Goal: Transaction & Acquisition: Obtain resource

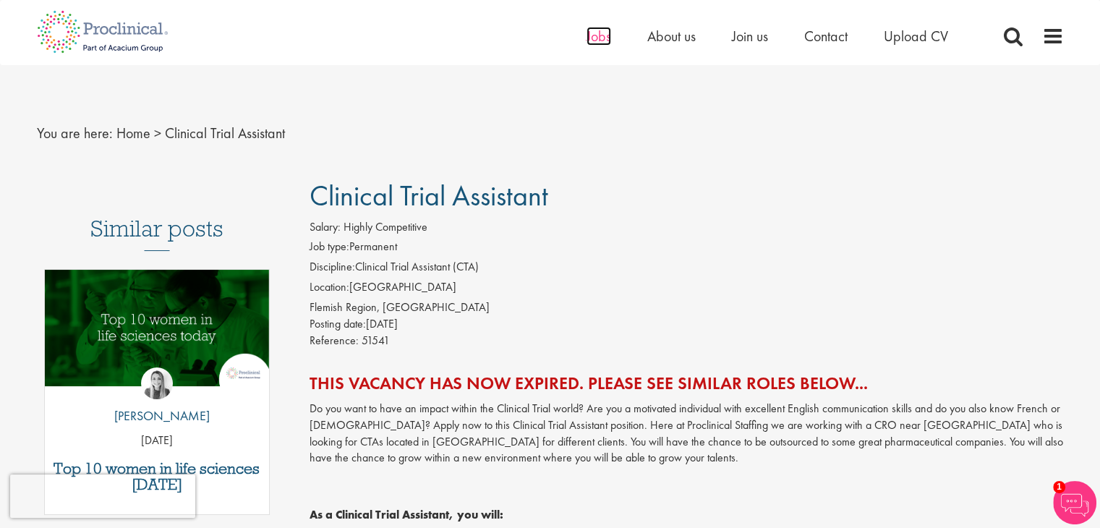
click at [601, 34] on span "Jobs" at bounding box center [599, 36] width 25 height 19
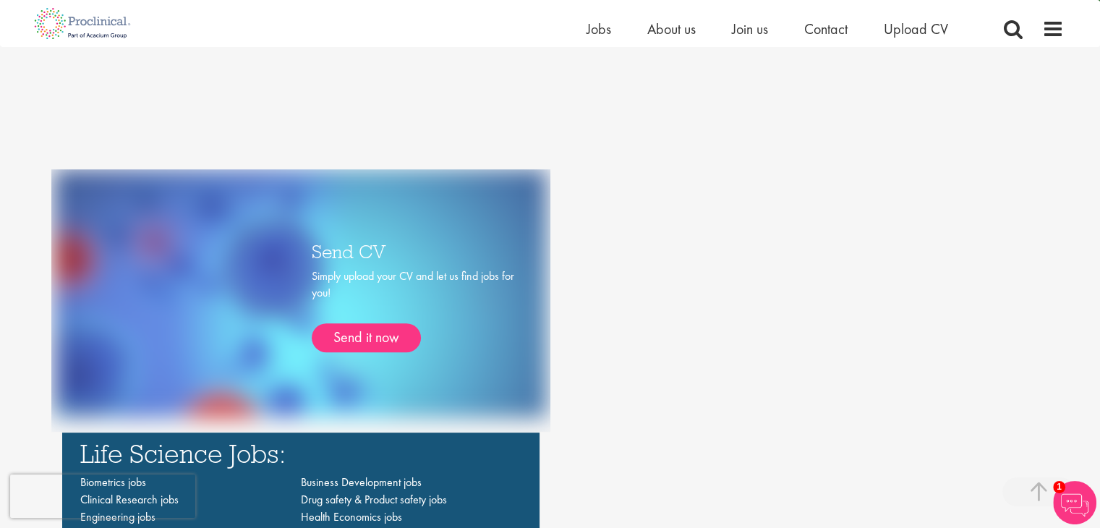
scroll to position [770, 0]
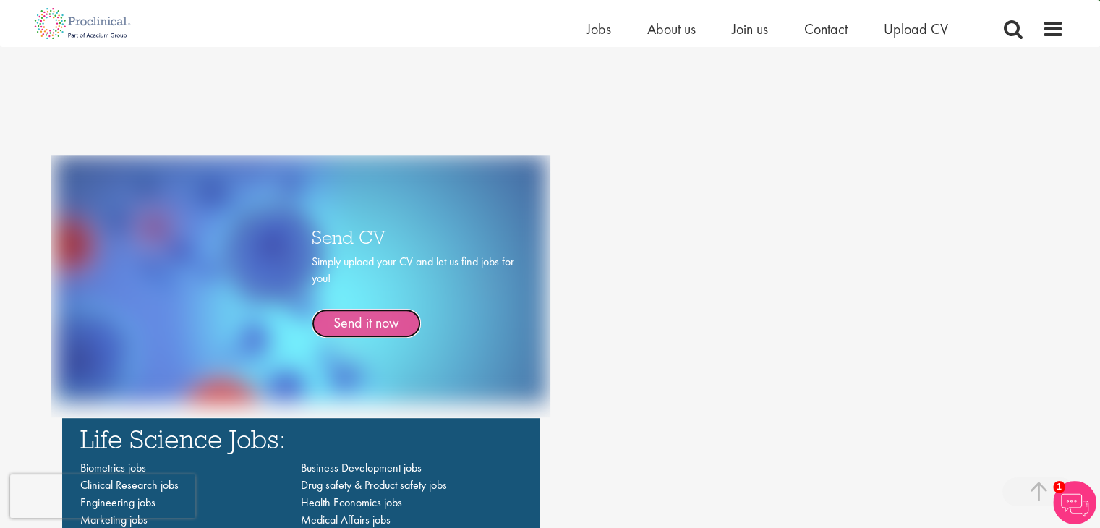
click at [379, 330] on link "Send it now" at bounding box center [366, 323] width 109 height 29
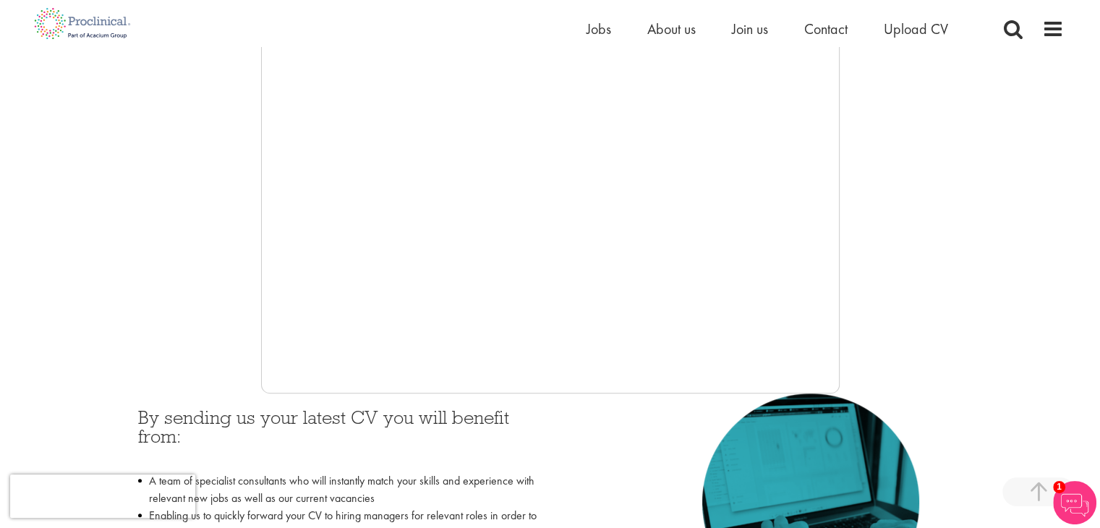
scroll to position [284, 0]
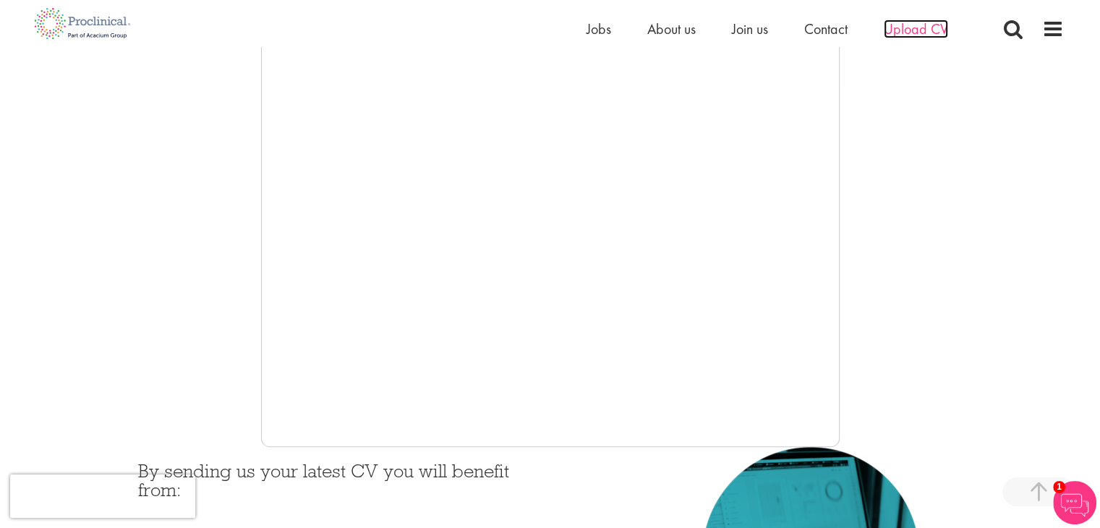
click at [891, 37] on span "Upload CV" at bounding box center [916, 29] width 64 height 19
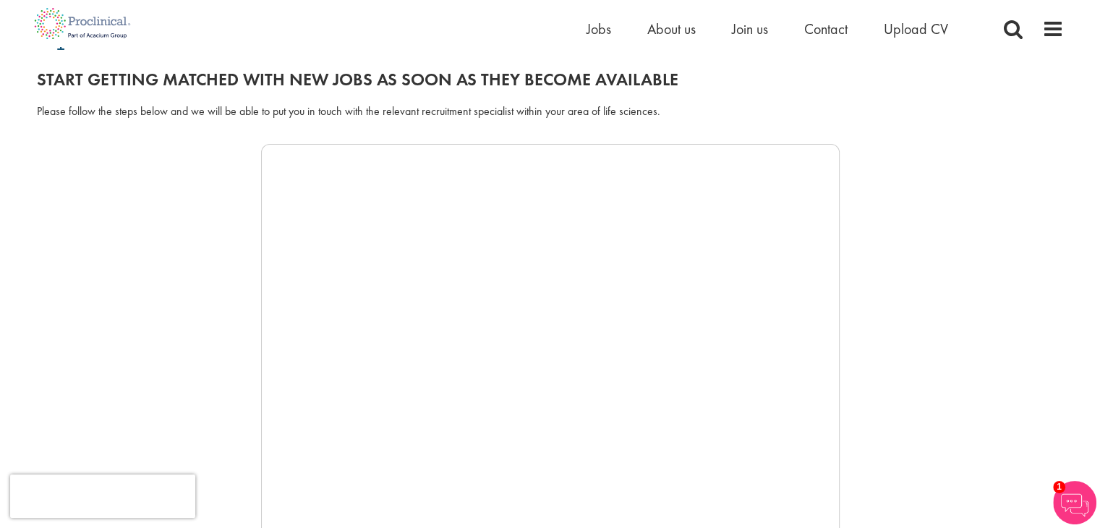
scroll to position [151, 0]
click at [902, 38] on li "Upload CV" at bounding box center [916, 29] width 64 height 22
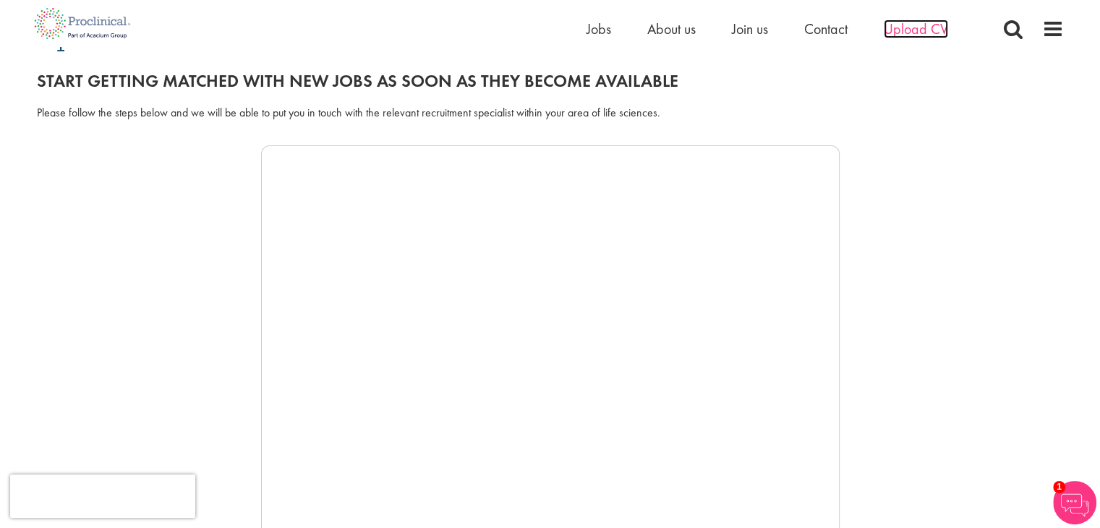
click at [916, 33] on span "Upload CV" at bounding box center [916, 29] width 64 height 19
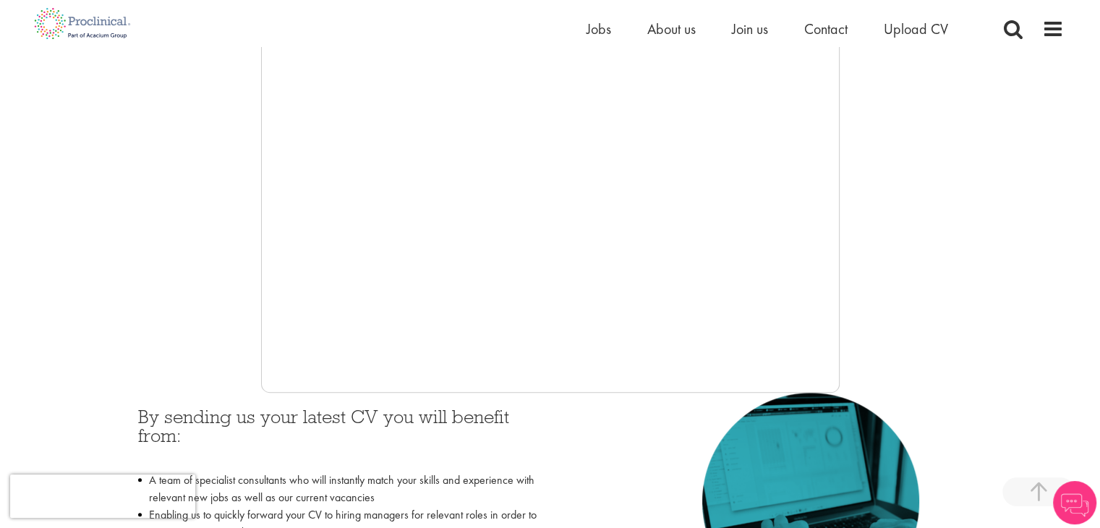
scroll to position [344, 0]
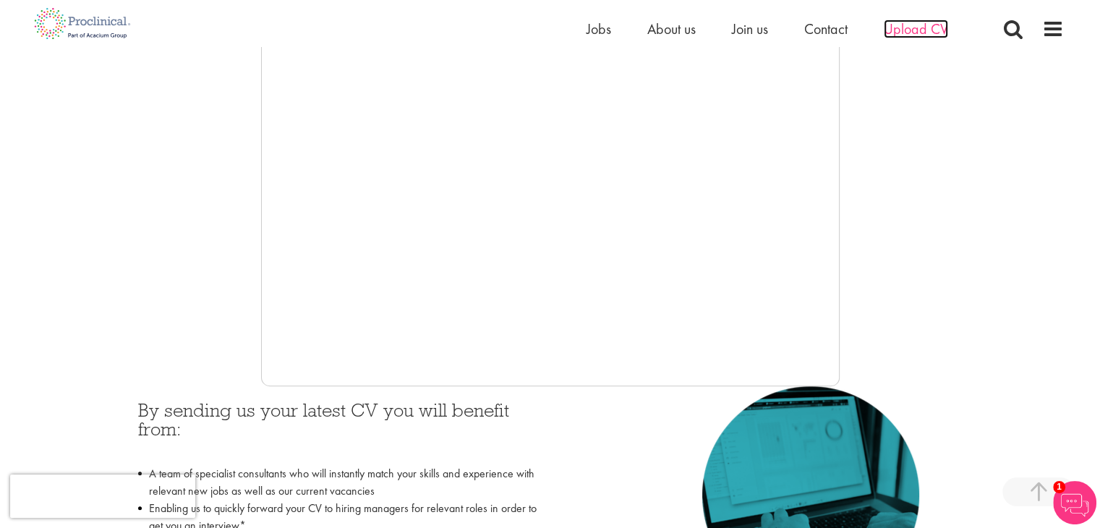
click at [920, 26] on span "Upload CV" at bounding box center [916, 29] width 64 height 19
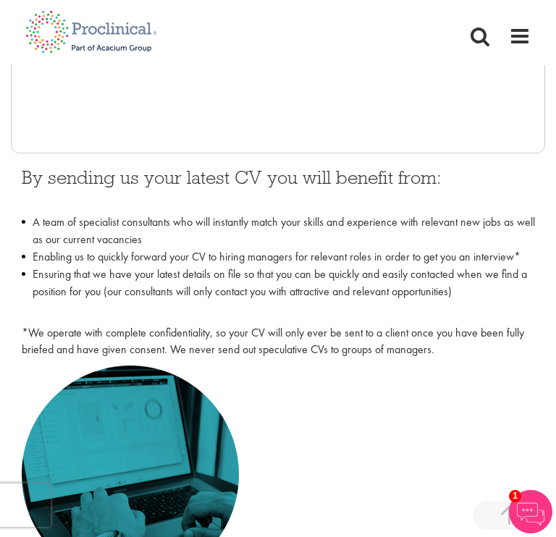
scroll to position [618, 0]
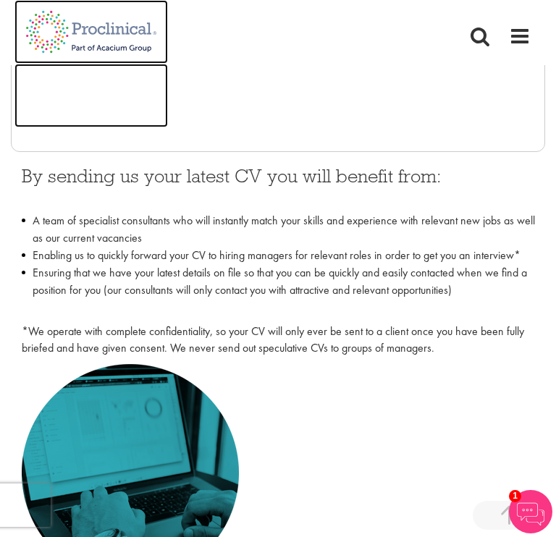
click at [41, 100] on img at bounding box center [90, 96] width 153 height 64
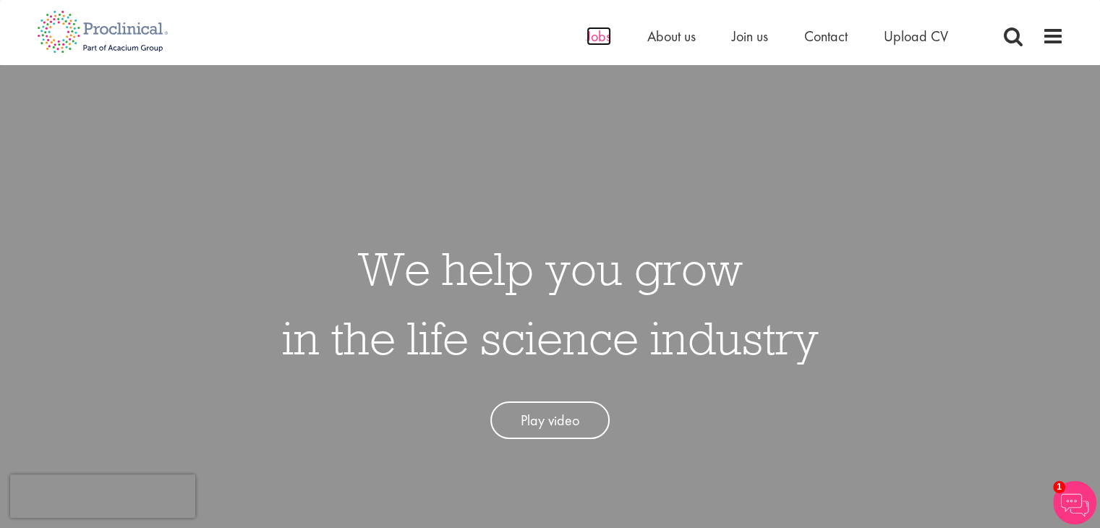
click at [555, 36] on span "Jobs" at bounding box center [599, 36] width 25 height 19
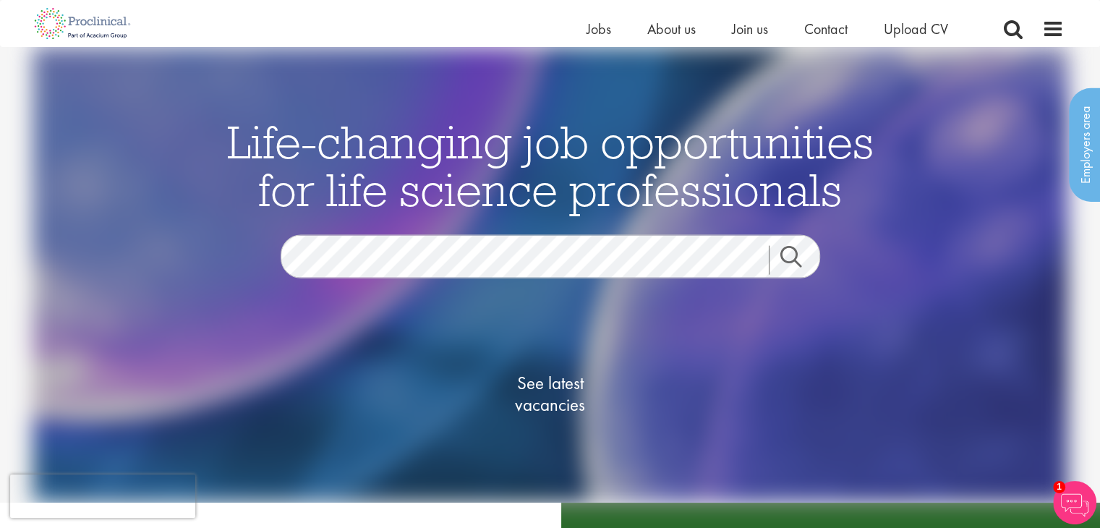
scroll to position [72, 0]
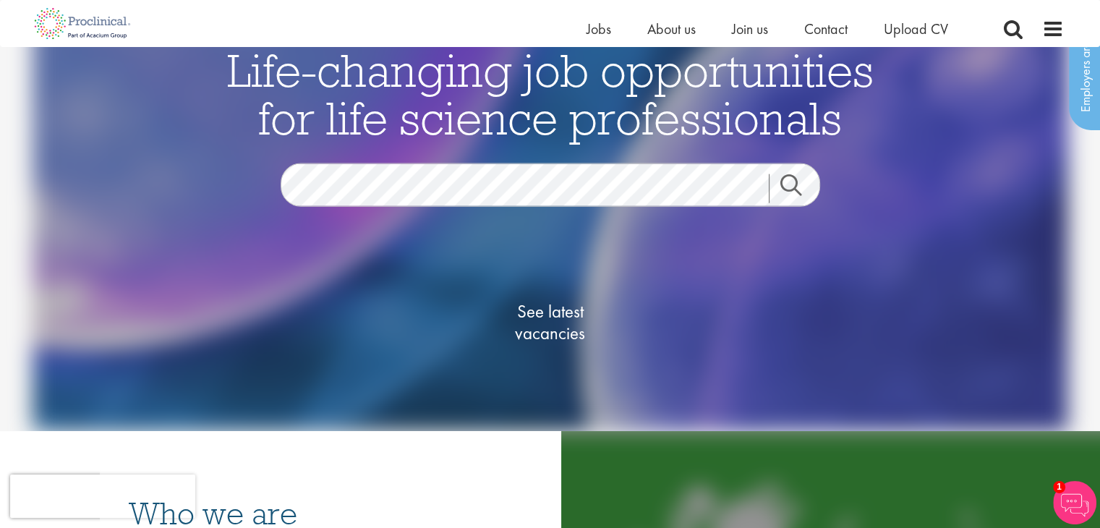
click at [792, 180] on link "Search" at bounding box center [800, 188] width 62 height 29
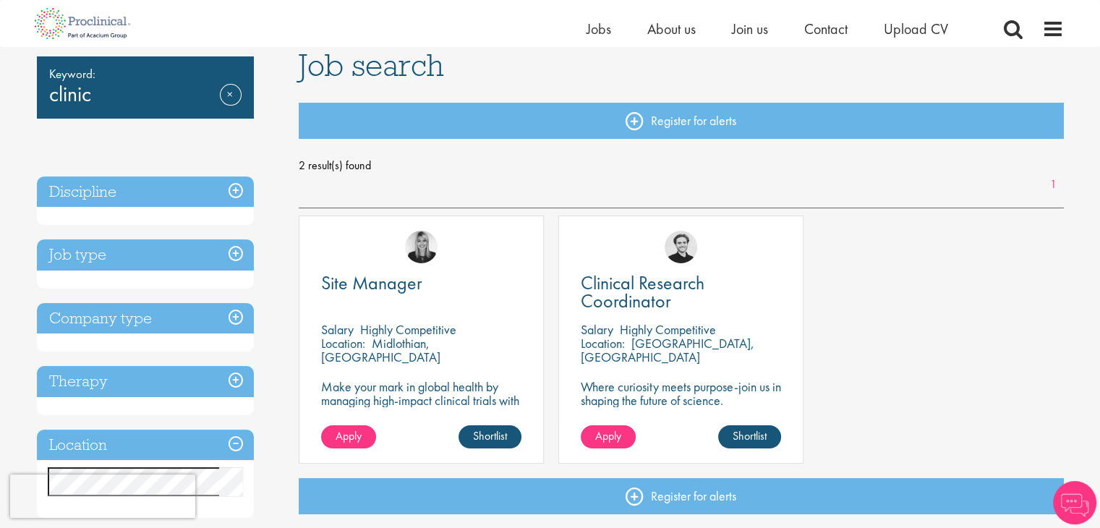
scroll to position [113, 0]
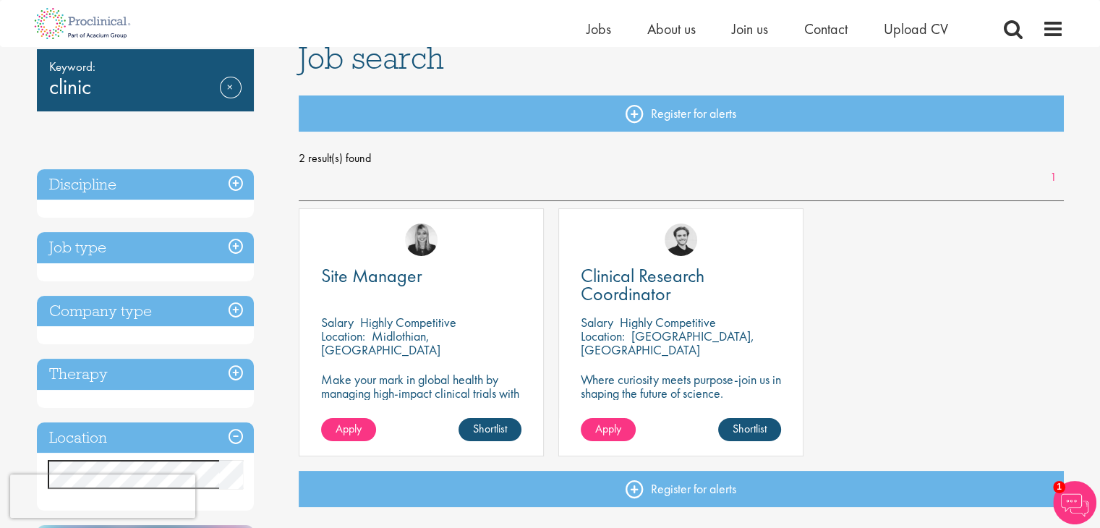
click at [238, 239] on h3 "Job type" at bounding box center [145, 247] width 217 height 31
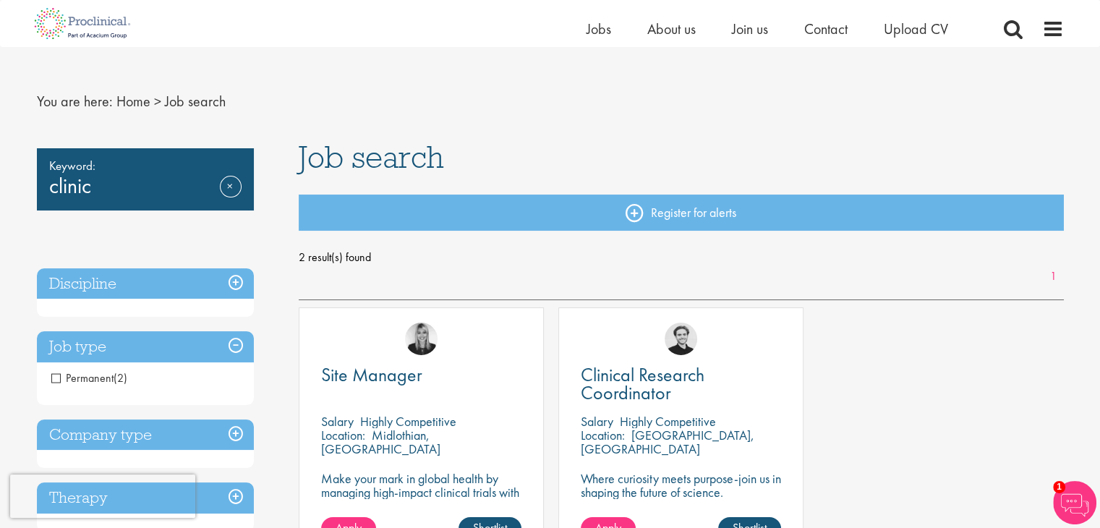
scroll to position [12, 0]
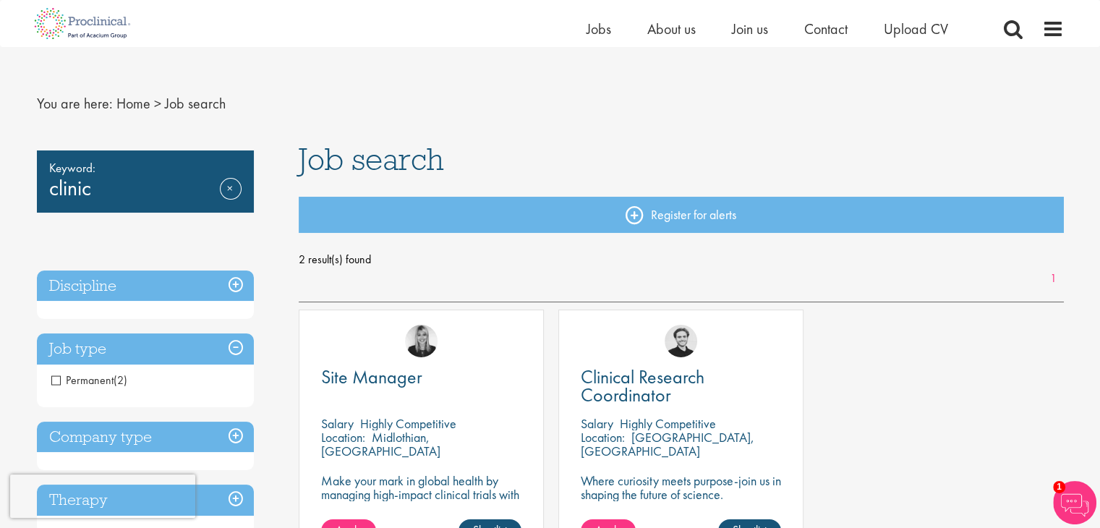
click at [154, 174] on span "Keyword:" at bounding box center [145, 168] width 192 height 20
click at [226, 183] on link "Remove" at bounding box center [231, 199] width 22 height 42
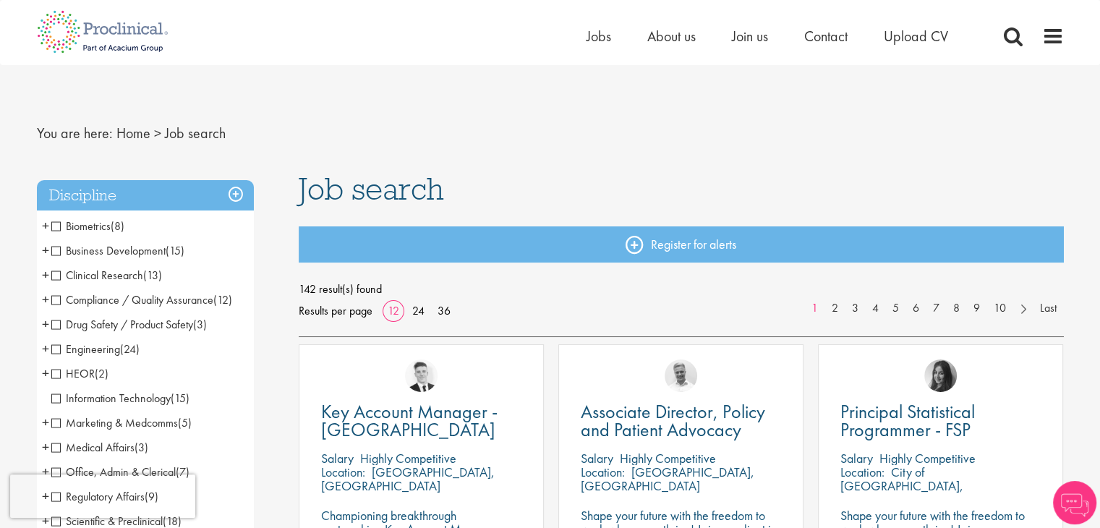
click at [153, 268] on span "(13)" at bounding box center [152, 275] width 19 height 15
